Goal: Navigation & Orientation: Find specific page/section

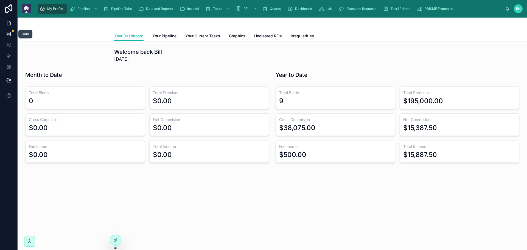
click at [12, 37] on link at bounding box center [8, 34] width 17 height 11
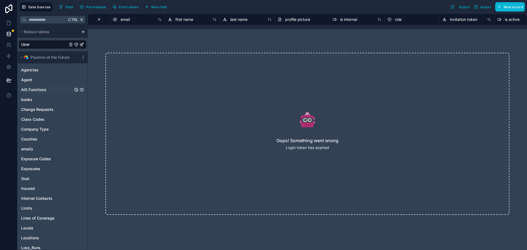
click at [32, 91] on span "AIS Functions" at bounding box center [33, 89] width 25 height 5
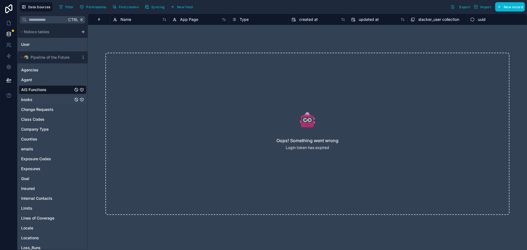
click at [29, 102] on span "books" at bounding box center [26, 99] width 11 height 5
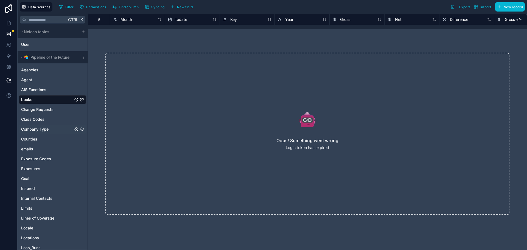
click at [33, 131] on span "Company Type" at bounding box center [34, 129] width 27 height 5
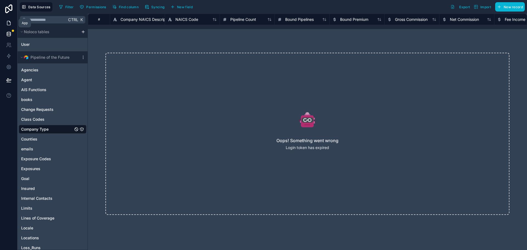
click at [7, 24] on icon at bounding box center [8, 23] width 3 height 4
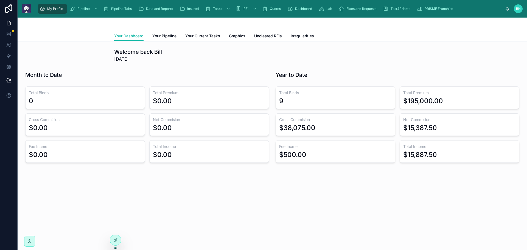
click at [520, 10] on span "BH" at bounding box center [518, 9] width 5 height 4
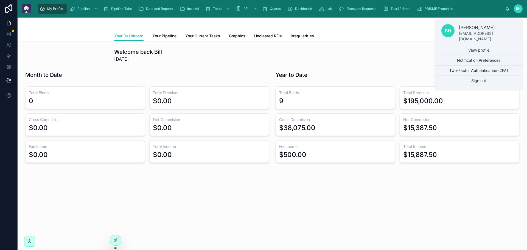
click at [354, 39] on div "Your Dashboard Your Pipeline Your Current Tasks Graphics Uncleared RFIs Irregul…" at bounding box center [272, 36] width 316 height 10
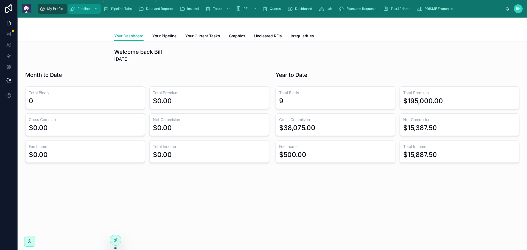
click at [79, 10] on span "Pipeline" at bounding box center [83, 9] width 12 height 4
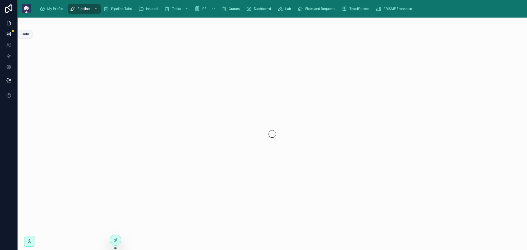
click at [10, 36] on icon at bounding box center [8, 33] width 5 height 5
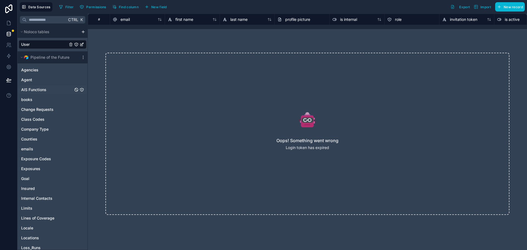
click at [30, 93] on link "AIS Functions" at bounding box center [53, 89] width 68 height 9
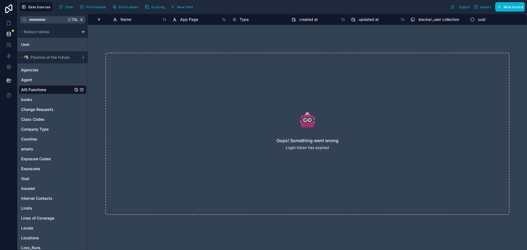
click at [260, 133] on div "Oops! Something went wrong Login token has expired" at bounding box center [307, 134] width 404 height 162
click at [100, 129] on div "Oops! Something went wrong Login token has expired" at bounding box center [307, 133] width 439 height 197
click at [34, 119] on span "Class Codes" at bounding box center [32, 119] width 23 height 5
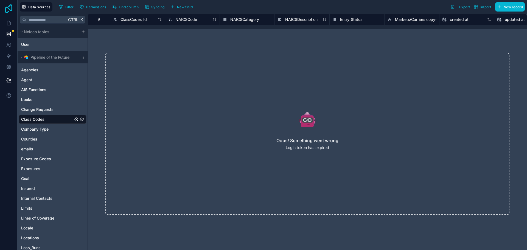
click at [7, 9] on icon at bounding box center [8, 8] width 11 height 9
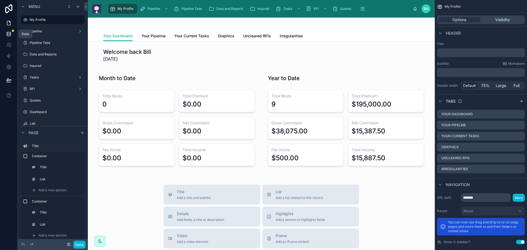
click at [10, 35] on icon at bounding box center [9, 35] width 4 height 2
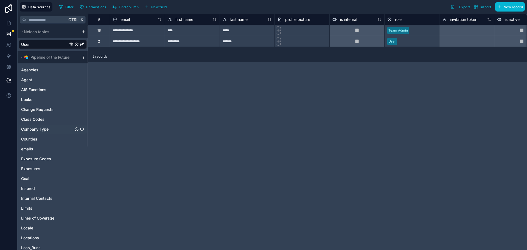
click at [34, 132] on span "Company Type" at bounding box center [34, 129] width 27 height 5
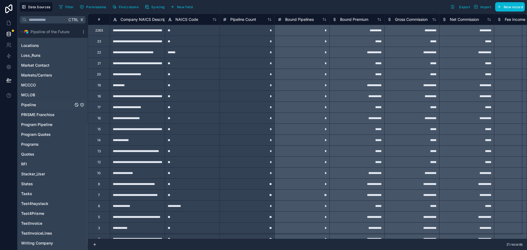
scroll to position [165, 0]
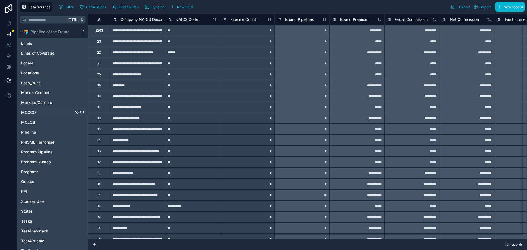
click at [28, 115] on span "MCCCO" at bounding box center [28, 112] width 15 height 5
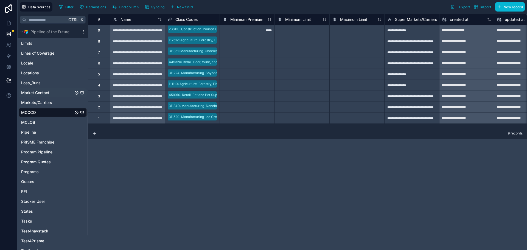
click at [38, 94] on span "Market Contact" at bounding box center [35, 92] width 28 height 5
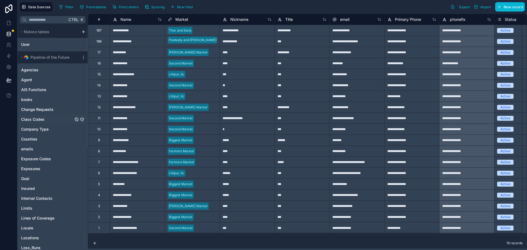
click at [35, 118] on span "Class Codes" at bounding box center [32, 119] width 23 height 5
